Goal: Information Seeking & Learning: Learn about a topic

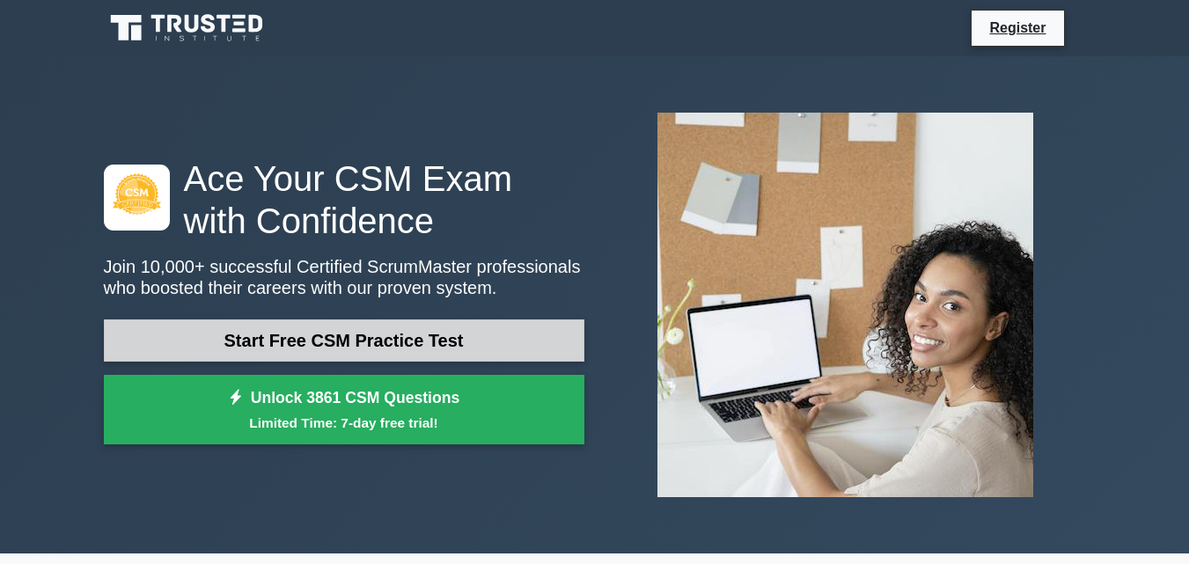
click at [309, 341] on link "Start Free CSM Practice Test" at bounding box center [344, 340] width 481 height 42
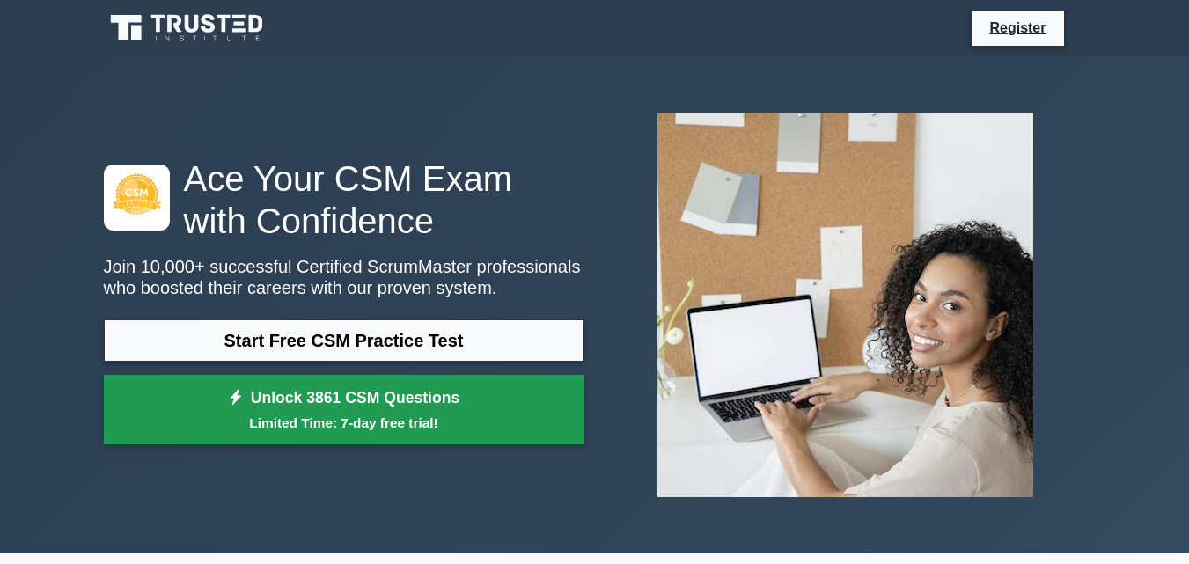
click at [275, 405] on link "Unlock 3861 CSM Questions Limited Time: 7-day free trial!" at bounding box center [344, 410] width 481 height 70
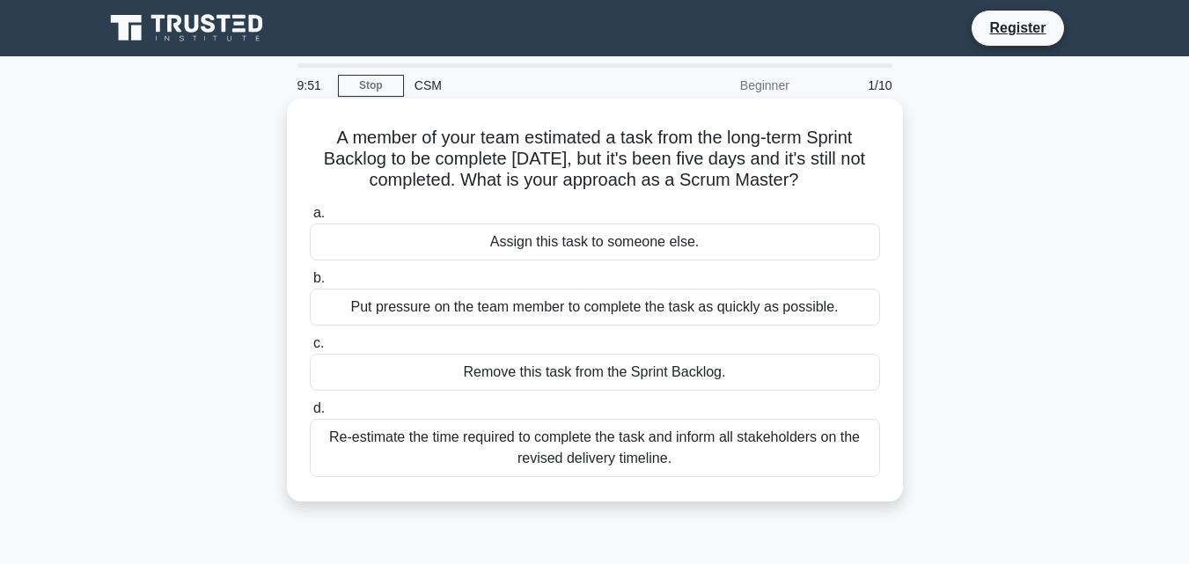
click at [407, 246] on div "Assign this task to someone else." at bounding box center [595, 242] width 570 height 37
click at [310, 219] on input "a. Assign this task to someone else." at bounding box center [310, 213] width 0 height 11
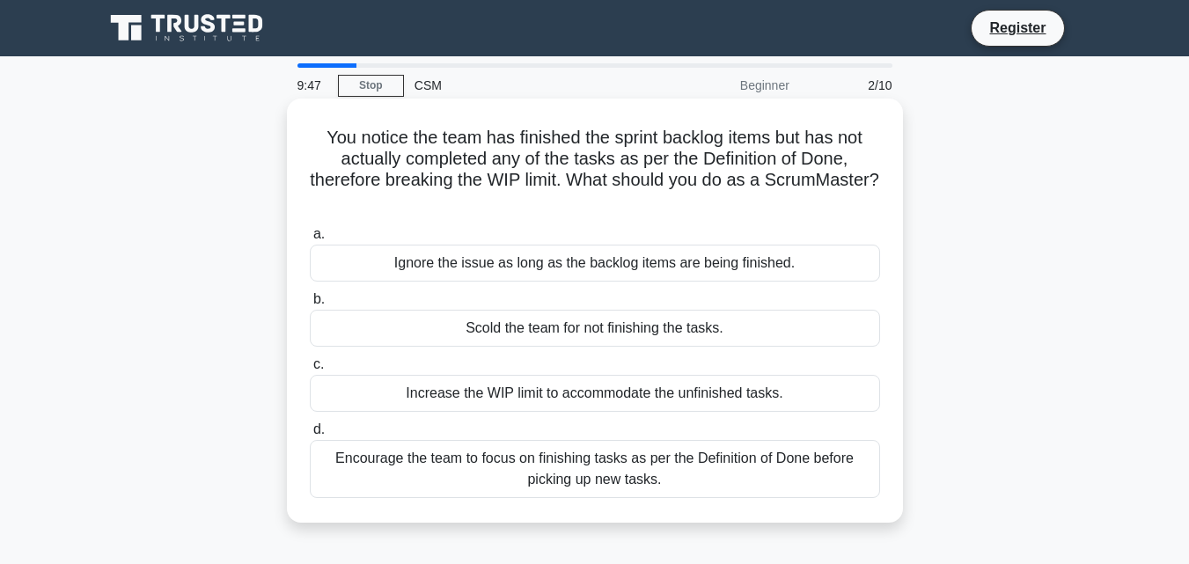
click at [415, 264] on div "Ignore the issue as long as the backlog items are being finished." at bounding box center [595, 263] width 570 height 37
click at [310, 240] on input "a. Ignore the issue as long as the backlog items are being finished." at bounding box center [310, 234] width 0 height 11
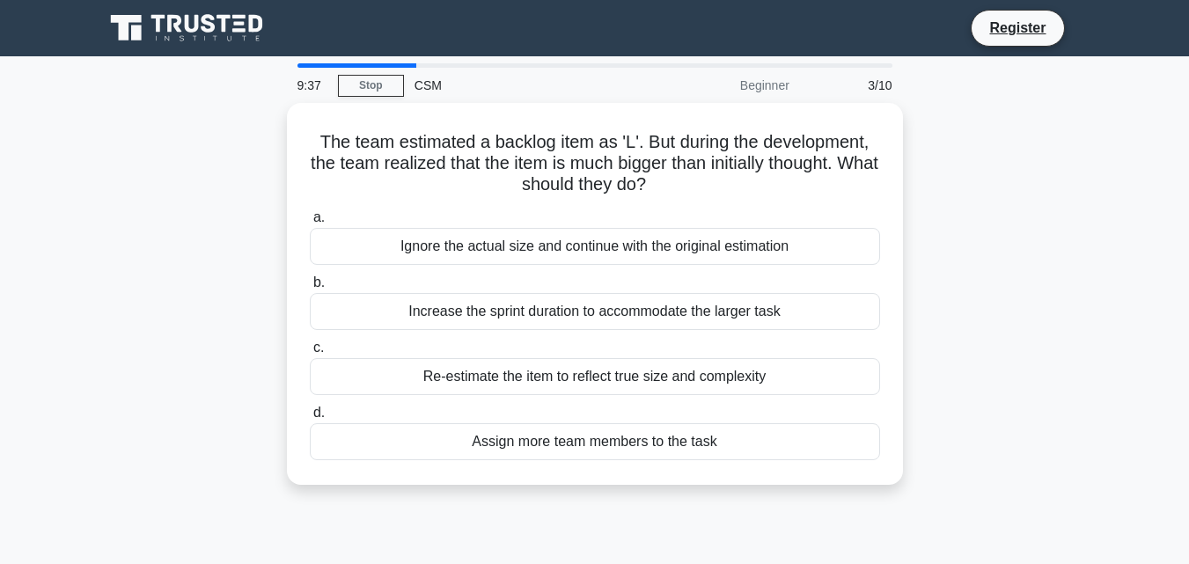
click at [427, 87] on div "CSM" at bounding box center [525, 85] width 242 height 35
click at [377, 88] on link "Stop" at bounding box center [371, 86] width 66 height 22
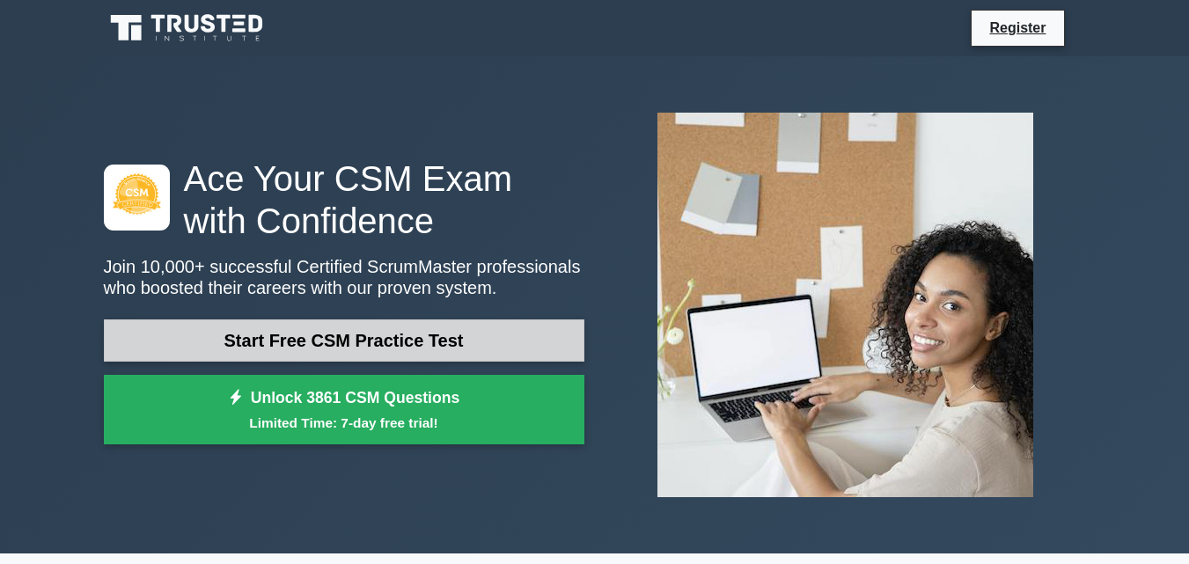
click at [329, 346] on link "Start Free CSM Practice Test" at bounding box center [344, 340] width 481 height 42
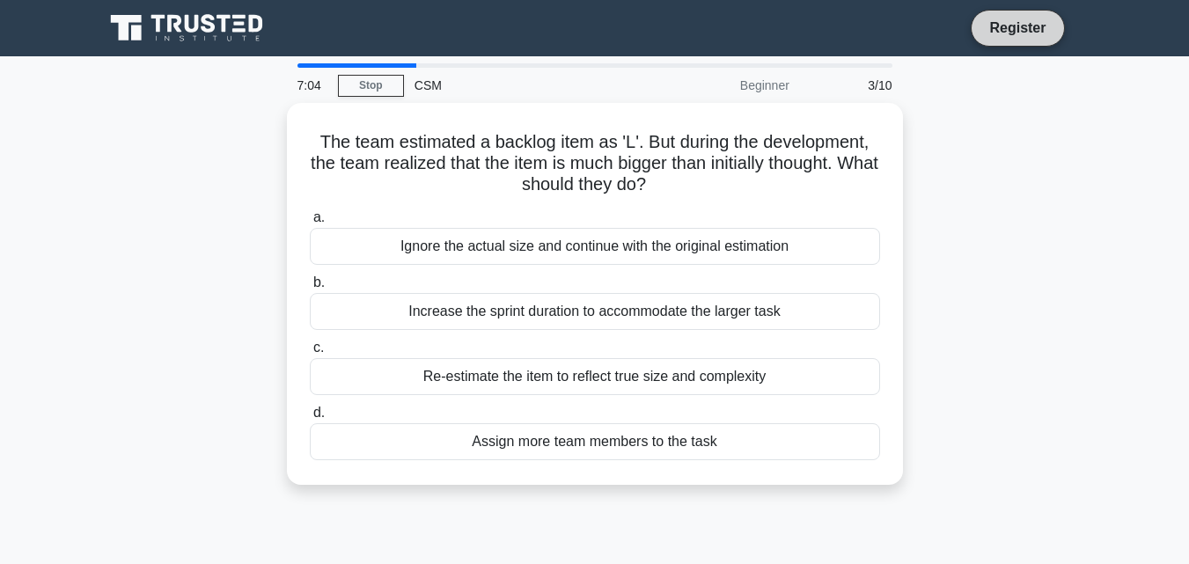
click at [1012, 25] on link "Register" at bounding box center [1017, 28] width 77 height 22
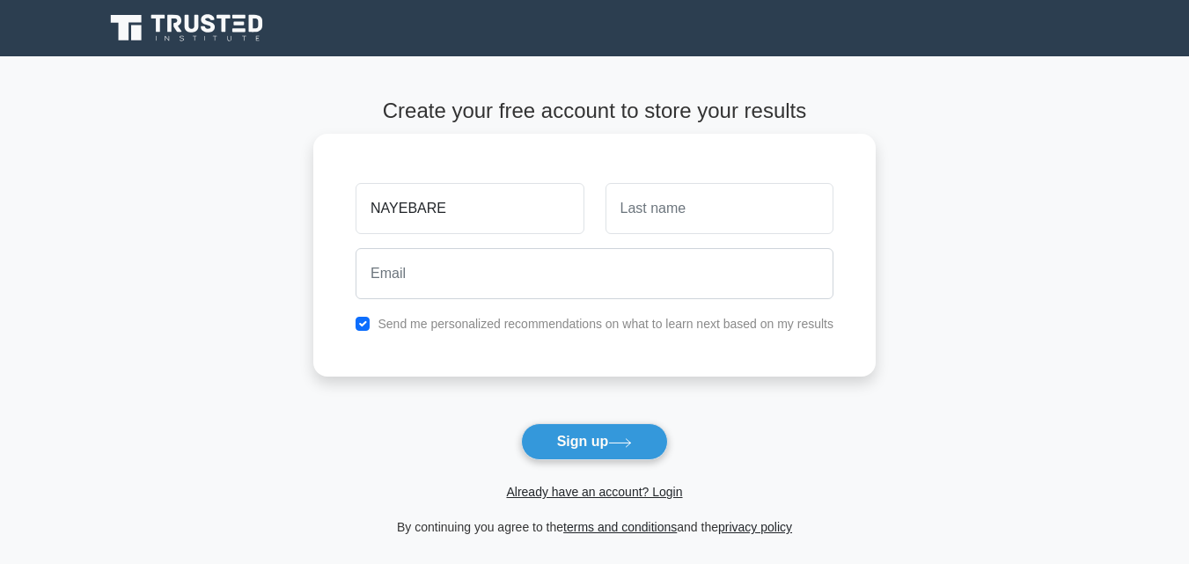
type input "NAYEBARE"
click at [686, 215] on input "text" at bounding box center [719, 208] width 228 height 51
type input "[PERSON_NAME]"
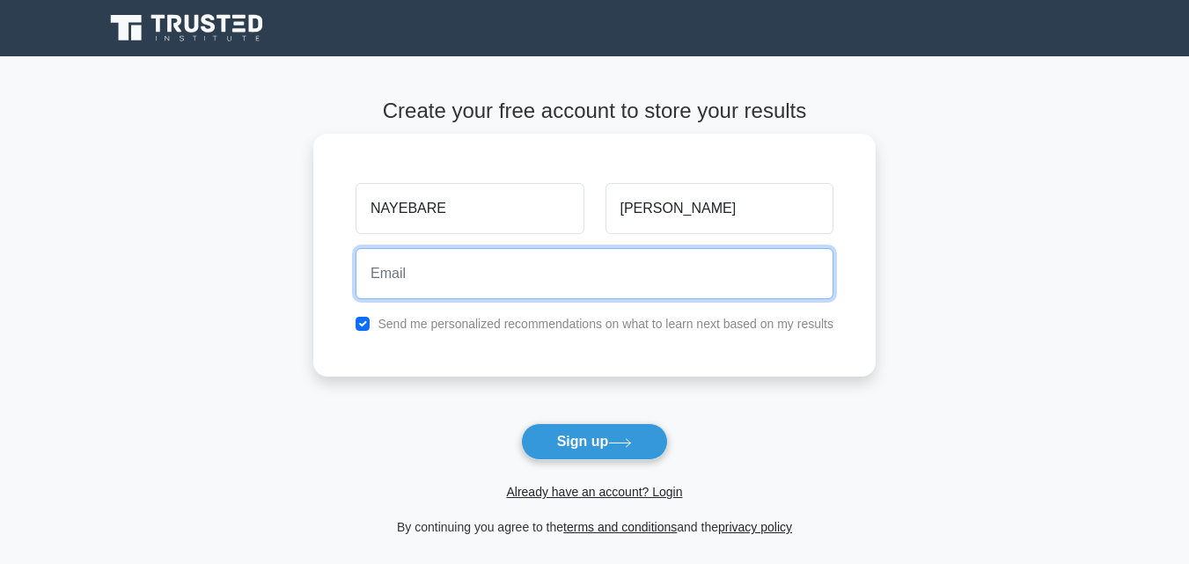
click at [417, 270] on input "email" at bounding box center [595, 273] width 478 height 51
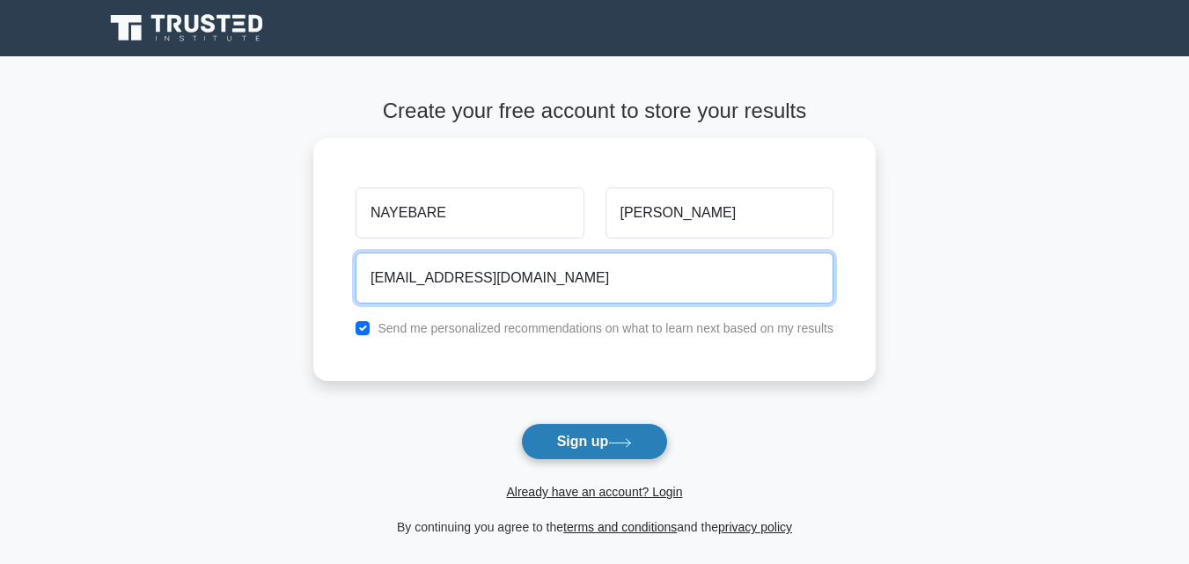
type input "[EMAIL_ADDRESS][DOMAIN_NAME]"
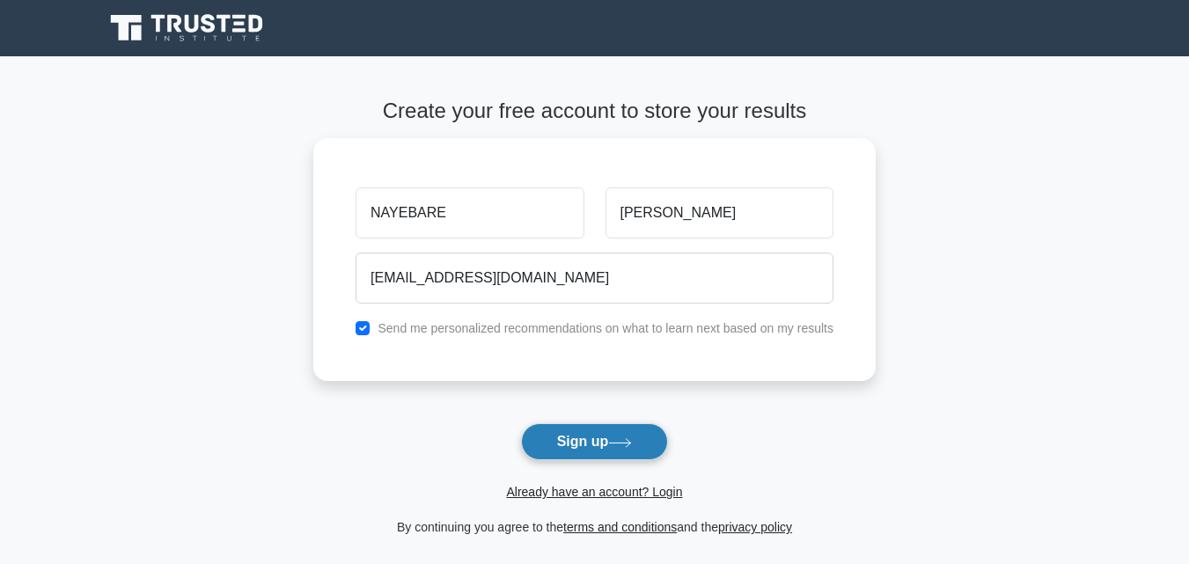
click at [580, 447] on button "Sign up" at bounding box center [595, 441] width 148 height 37
click at [580, 447] on form "Create your free account to store your results [GEOGRAPHIC_DATA][PERSON_NAME] […" at bounding box center [594, 318] width 562 height 439
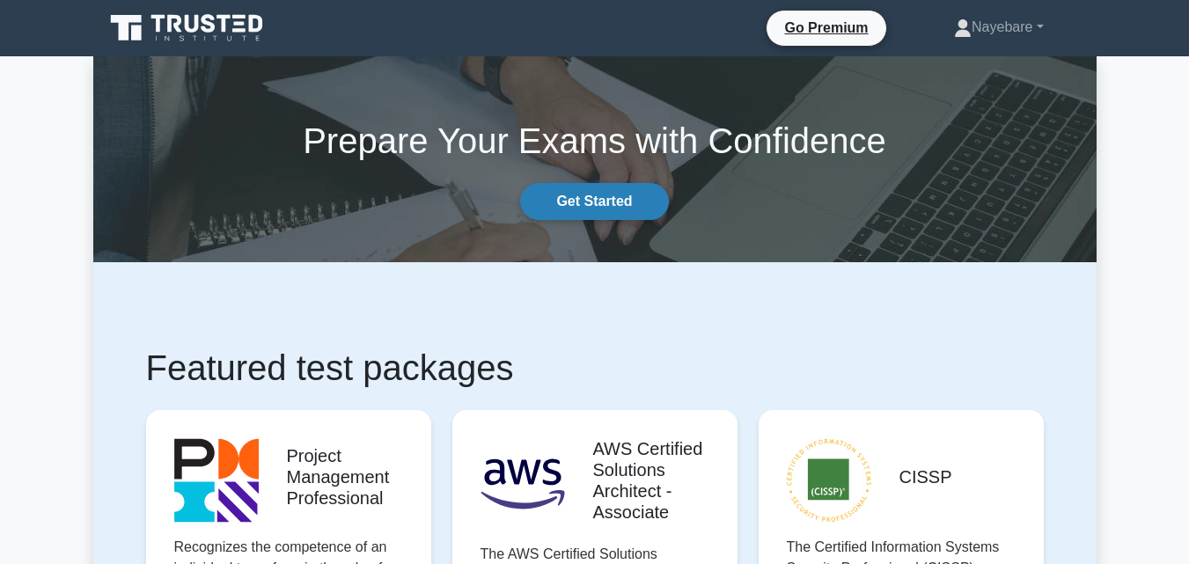
click at [593, 205] on link "Get Started" at bounding box center [594, 201] width 148 height 37
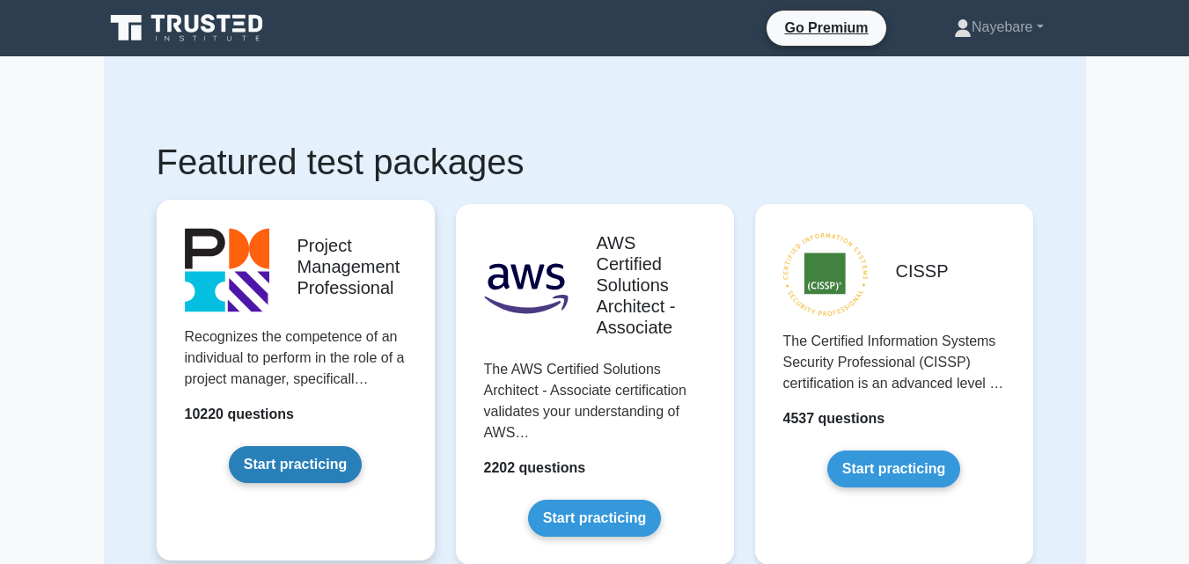
click at [274, 464] on link "Start practicing" at bounding box center [295, 464] width 133 height 37
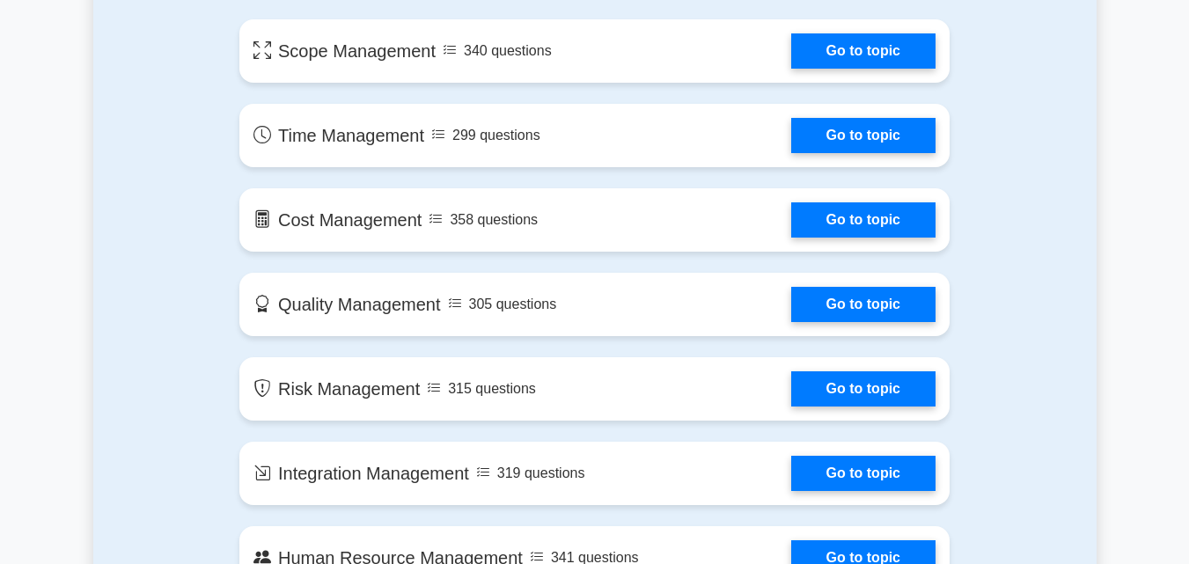
scroll to position [1274, 0]
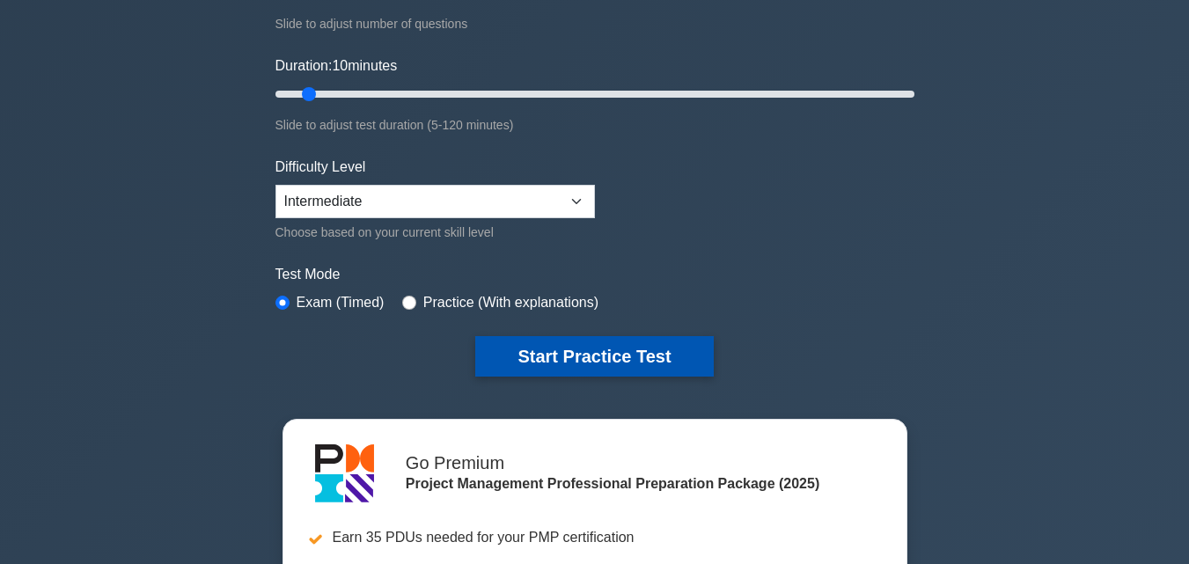
click at [614, 361] on button "Start Practice Test" at bounding box center [594, 356] width 238 height 40
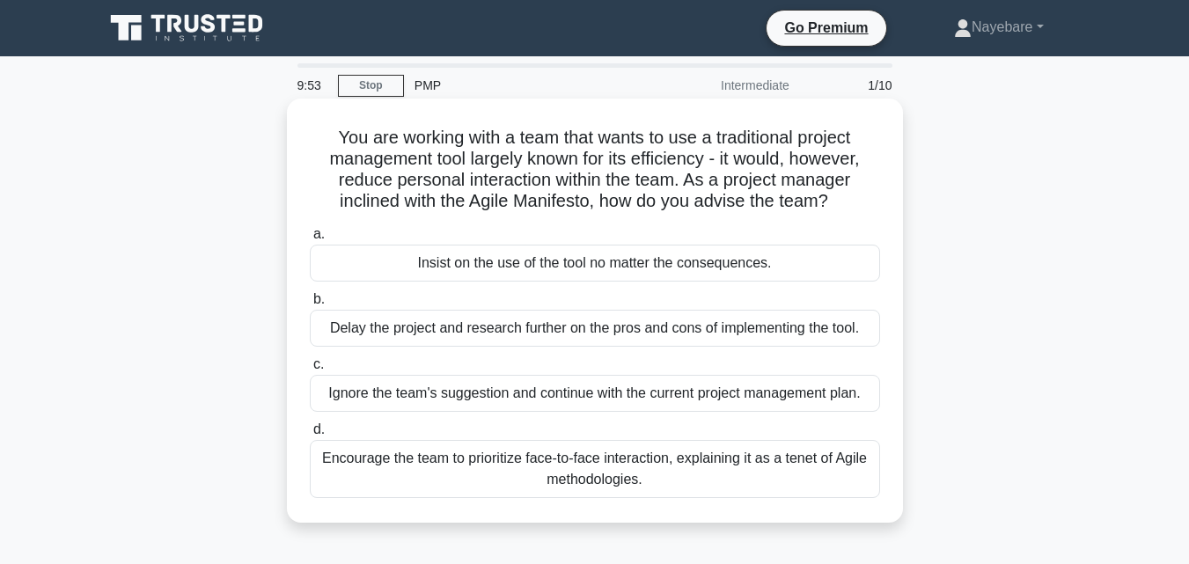
click at [410, 262] on div "Insist on the use of the tool no matter the consequences." at bounding box center [595, 263] width 570 height 37
click at [310, 240] on input "a. Insist on the use of the tool no matter the consequences." at bounding box center [310, 234] width 0 height 11
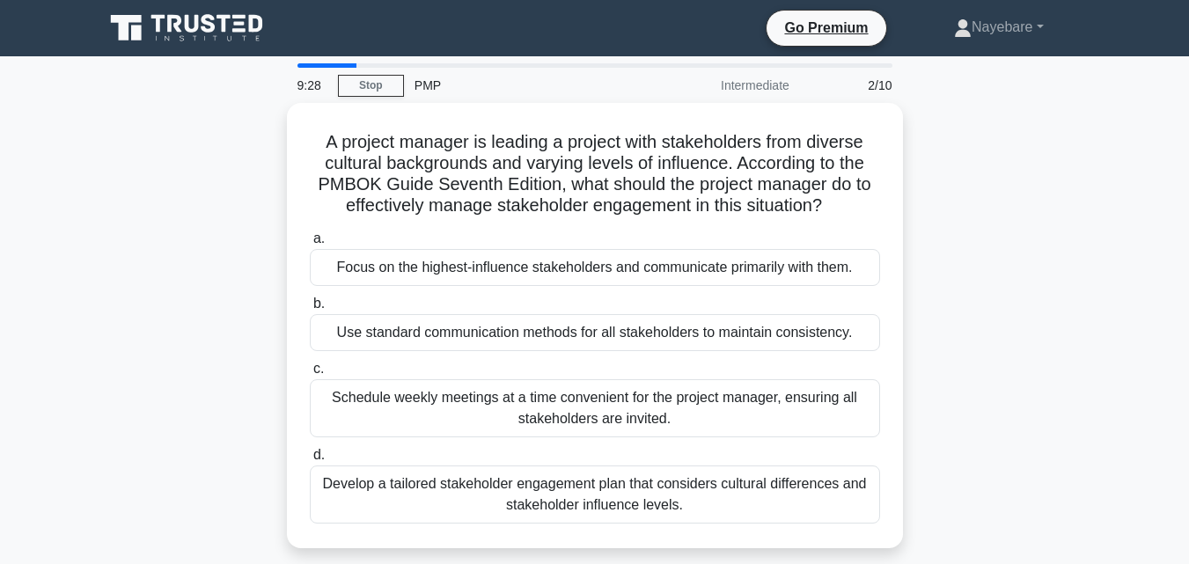
click at [754, 93] on div "Intermediate" at bounding box center [723, 85] width 154 height 35
click at [755, 79] on div "Intermediate" at bounding box center [723, 85] width 154 height 35
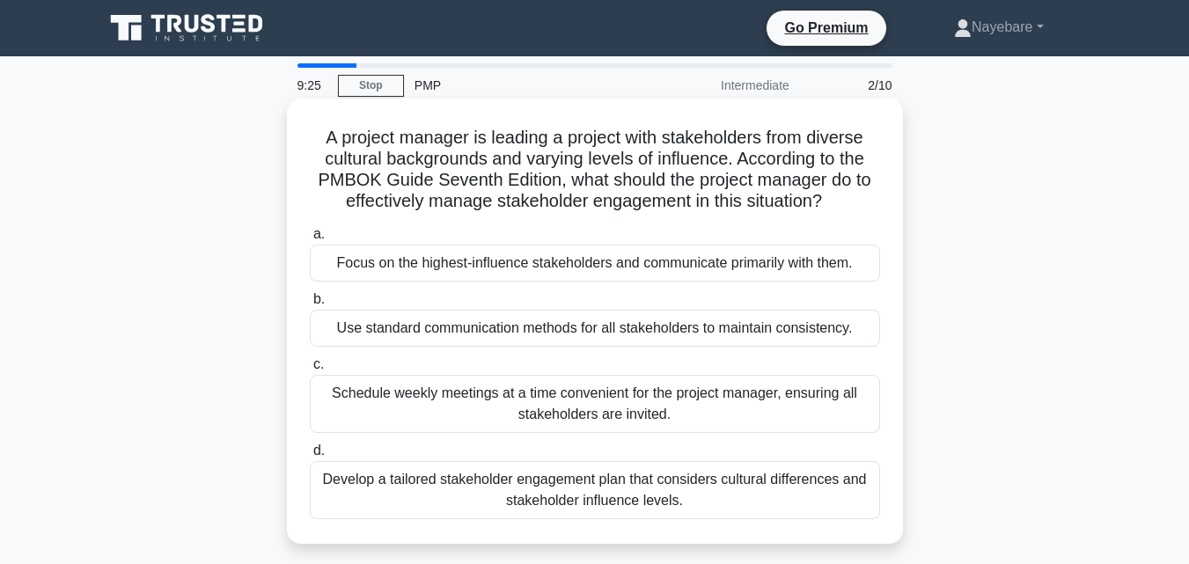
click at [464, 258] on div "Focus on the highest-influence stakeholders and communicate primarily with them." at bounding box center [595, 263] width 570 height 37
click at [310, 240] on input "a. Focus on the highest-influence stakeholders and communicate primarily with t…" at bounding box center [310, 234] width 0 height 11
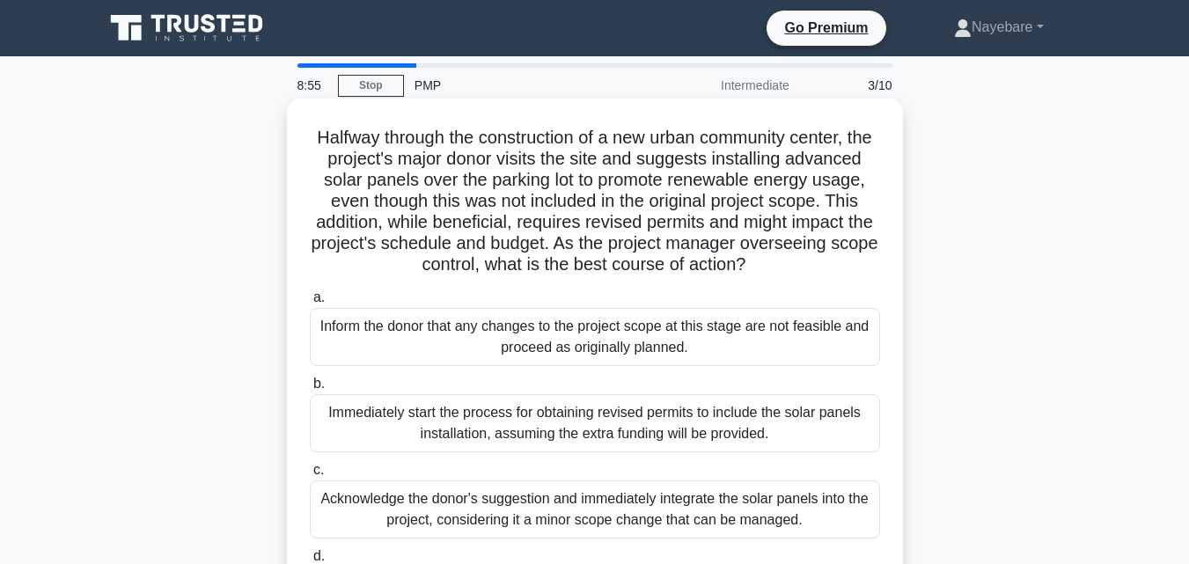
click at [656, 366] on div "Inform the donor that any changes to the project scope at this stage are not fe…" at bounding box center [595, 337] width 570 height 58
click at [310, 304] on input "a. Inform the donor that any changes to the project scope at this stage are not…" at bounding box center [310, 297] width 0 height 11
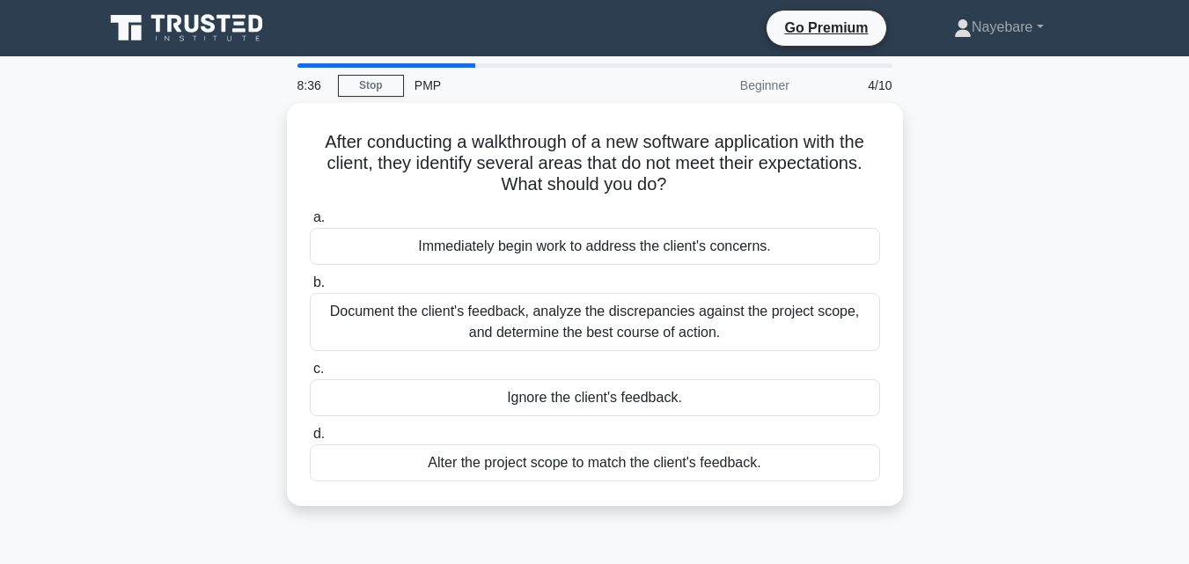
click at [421, 89] on div "PMP" at bounding box center [525, 85] width 242 height 35
click at [761, 89] on div "Beginner" at bounding box center [723, 85] width 154 height 35
